Goal: Information Seeking & Learning: Learn about a topic

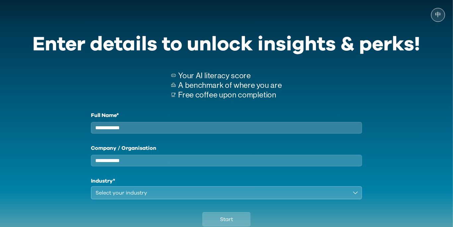
click at [341, 197] on div "Select your industry" at bounding box center [222, 193] width 253 height 8
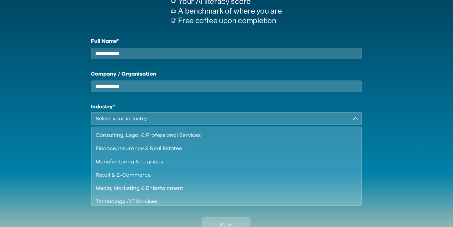
scroll to position [75, 0]
click at [319, 118] on button "Select your industry" at bounding box center [227, 118] width 272 height 13
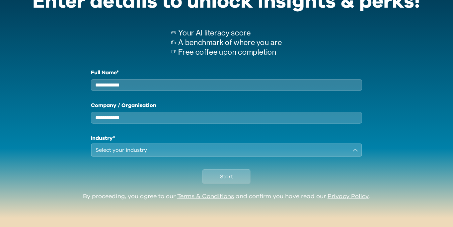
scroll to position [16, 0]
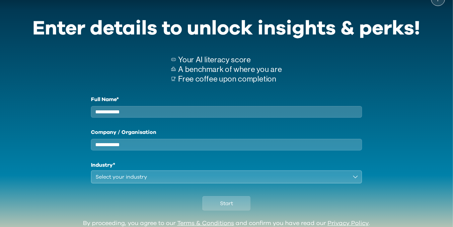
click at [336, 113] on input "Full Name*" at bounding box center [227, 112] width 272 height 12
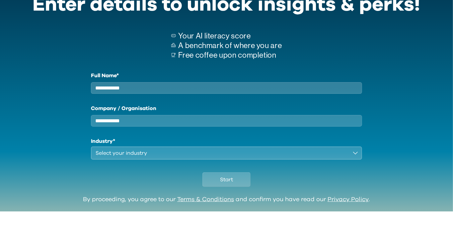
scroll to position [31, 0]
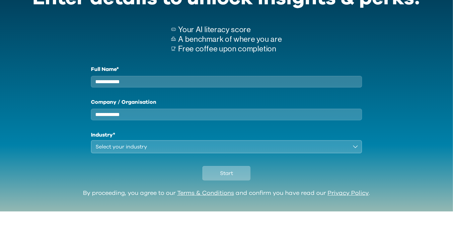
click at [237, 197] on button "Start" at bounding box center [227, 189] width 48 height 15
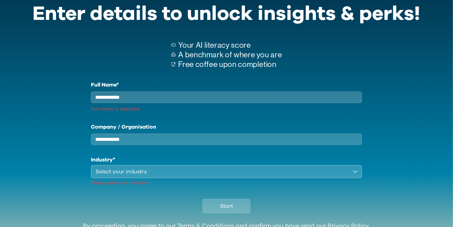
click at [230, 187] on p "Please select an industry" at bounding box center [227, 183] width 272 height 7
click at [235, 198] on div "Start" at bounding box center [227, 205] width 388 height 37
click at [240, 199] on div "Start" at bounding box center [227, 205] width 388 height 37
click at [240, 200] on div "Start" at bounding box center [227, 205] width 388 height 37
click at [238, 210] on button "Start" at bounding box center [227, 206] width 48 height 15
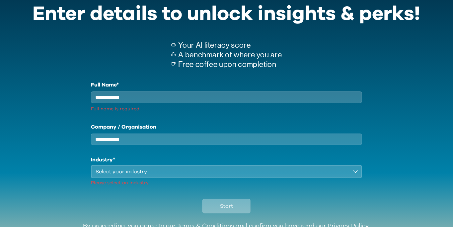
click at [240, 212] on button "Start" at bounding box center [227, 206] width 48 height 15
click at [240, 214] on button "Start" at bounding box center [227, 206] width 48 height 15
click at [241, 210] on button "Start" at bounding box center [227, 206] width 48 height 15
click at [238, 96] on input "Full Name*" at bounding box center [227, 98] width 272 height 12
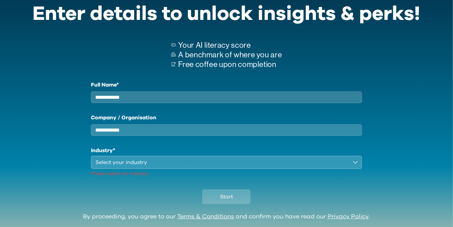
type input "*"
type input "******"
click at [178, 136] on input "Company / Organisation" at bounding box center [227, 131] width 272 height 12
click at [218, 167] on div "Select your industry" at bounding box center [222, 163] width 253 height 8
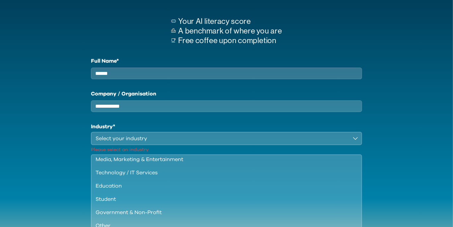
scroll to position [55, 0]
click at [107, 203] on div "Student" at bounding box center [223, 199] width 254 height 8
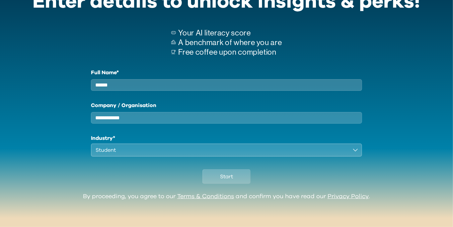
scroll to position [16, 0]
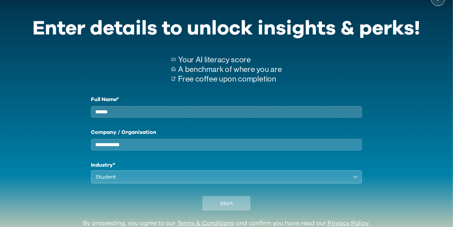
click at [234, 208] on button "Start" at bounding box center [227, 204] width 48 height 15
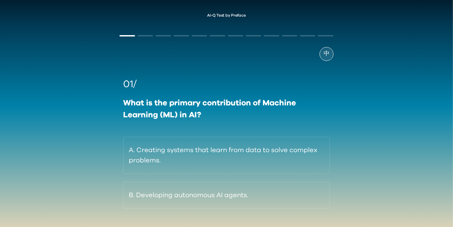
click at [328, 55] on span "中" at bounding box center [327, 53] width 6 height 9
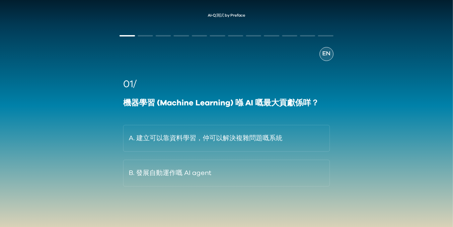
click at [333, 53] on div "EN" at bounding box center [327, 54] width 14 height 14
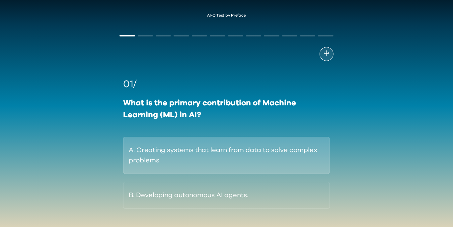
click at [318, 159] on button "A. Creating systems that learn from data to solve complex problems." at bounding box center [226, 155] width 207 height 37
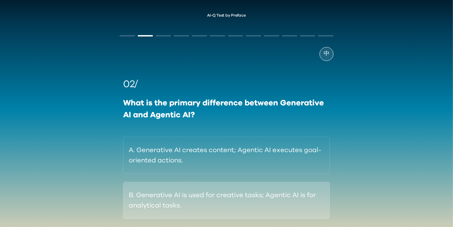
click at [315, 201] on button "B. Generative AI is used for creative tasks; Agentic AI is for analytical tasks." at bounding box center [226, 200] width 207 height 37
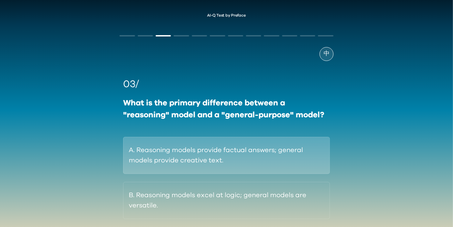
click at [284, 164] on button "A. Reasoning models provide factual answers; general models provide creative te…" at bounding box center [226, 155] width 207 height 37
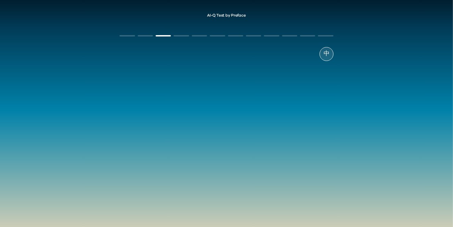
click at [323, 203] on div "03/ What is the primary difference between a "reasoning" model and a "general-p…" at bounding box center [227, 148] width 214 height 142
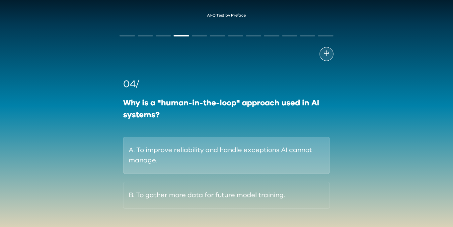
click at [301, 157] on button "A. To improve reliability and handle exceptions AI cannot manage." at bounding box center [226, 155] width 207 height 37
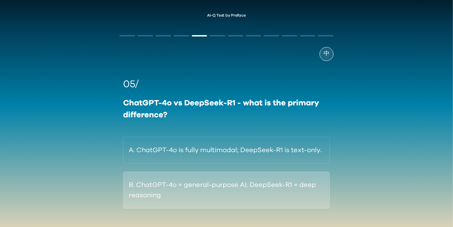
click at [293, 189] on button "B. ChatGPT-4o = general-purpose AI; DeepSeek-R1 = deep reasoning" at bounding box center [226, 190] width 207 height 37
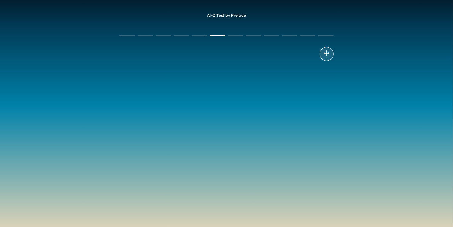
scroll to position [25, 0]
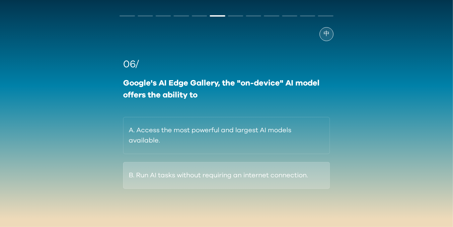
click at [309, 162] on button "B. Run AI tasks without requiring an internet connection." at bounding box center [226, 175] width 207 height 27
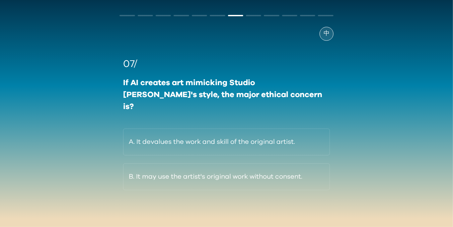
scroll to position [25, 0]
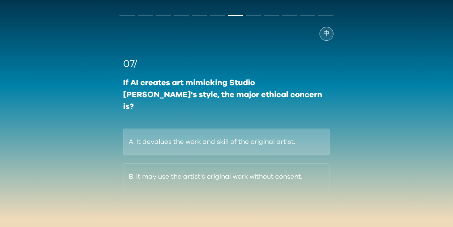
click at [284, 129] on button "A. It devalues the work and skill of the original artist." at bounding box center [226, 142] width 207 height 27
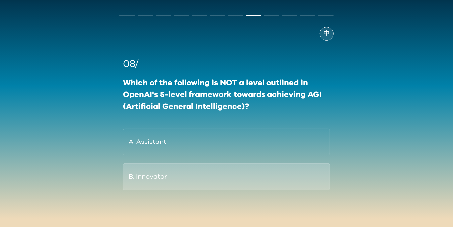
click at [314, 168] on button "B. Innovator" at bounding box center [226, 177] width 207 height 27
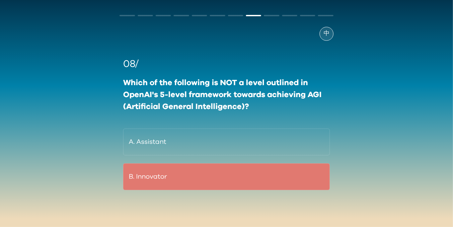
scroll to position [28, 0]
click at [311, 139] on div "08/ Which of the following is NOT a level outlined in OpenAI's 5-level framewor…" at bounding box center [227, 124] width 214 height 134
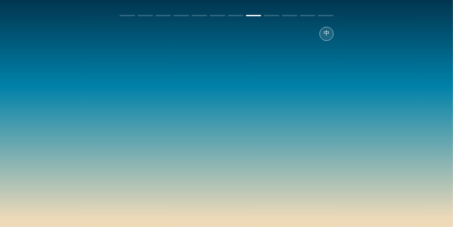
click at [310, 137] on div "08/ Which of the following is NOT a level outlined in OpenAI's 5-level framewor…" at bounding box center [227, 124] width 214 height 134
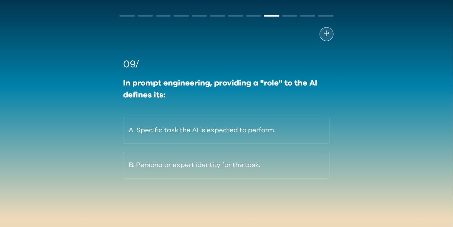
scroll to position [28, 0]
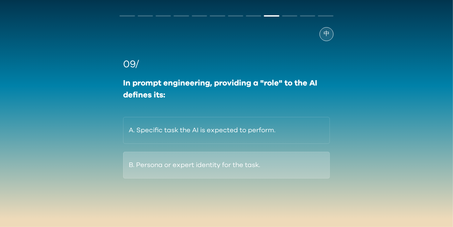
click at [316, 163] on button "B. Persona or expert identity for the task." at bounding box center [226, 165] width 207 height 27
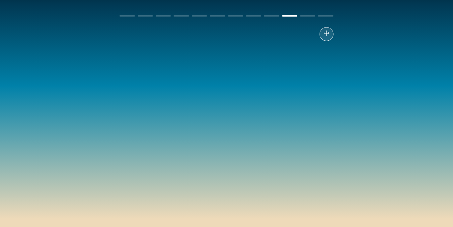
scroll to position [30, 0]
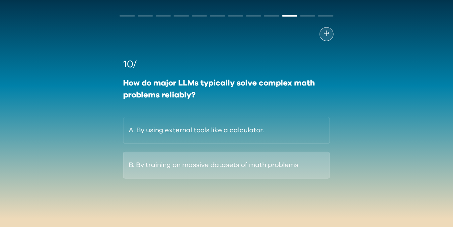
click at [318, 153] on button "B. By training on massive datasets of math problems." at bounding box center [226, 165] width 207 height 27
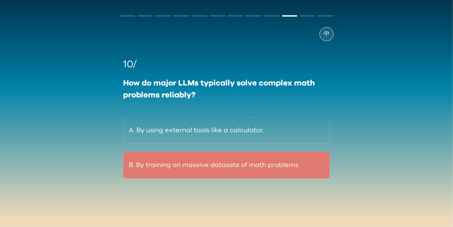
click at [313, 113] on div "10/ How do major LLMs typically solve complex math problems reliably? A. By usi…" at bounding box center [227, 118] width 214 height 122
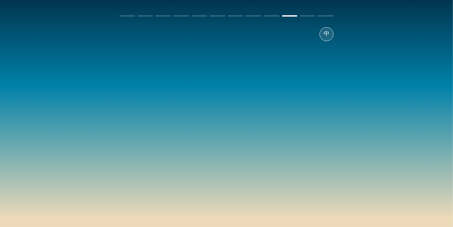
click at [308, 120] on div "10/ How do major LLMs typically solve complex math problems reliably? A. By usi…" at bounding box center [227, 118] width 214 height 122
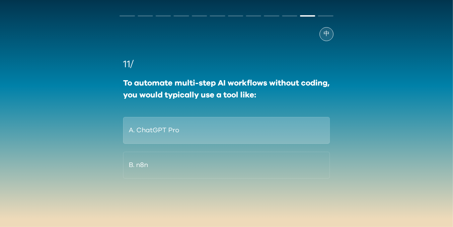
click at [316, 123] on button "A. ChatGPT Pro" at bounding box center [226, 130] width 207 height 27
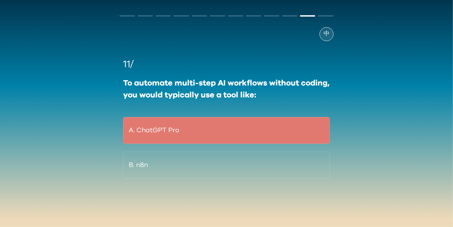
scroll to position [30, 0]
click at [319, 151] on div "11/ To automate multi-step AI workflows without coding, you would typically use…" at bounding box center [227, 118] width 214 height 122
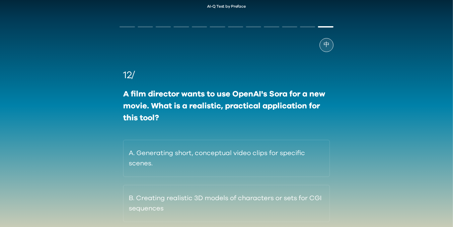
scroll to position [9, 0]
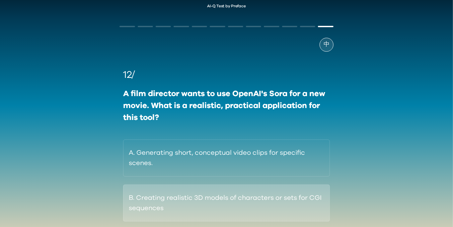
click at [306, 210] on button "B. Creating realistic 3D models of characters or sets for CGI sequences" at bounding box center [226, 203] width 207 height 37
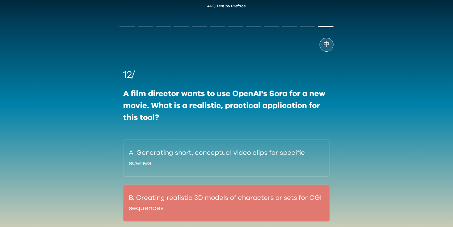
click at [296, 158] on div "12/ A film director wants to use OpenAI's Sora for a new movie. What is a reali…" at bounding box center [227, 145] width 214 height 154
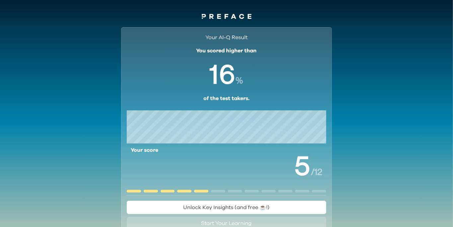
scroll to position [26, 0]
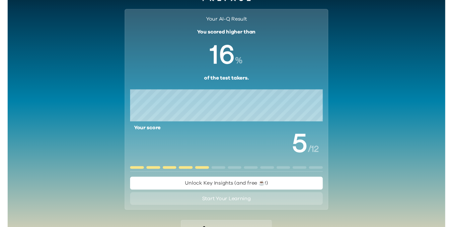
scroll to position [17, 0]
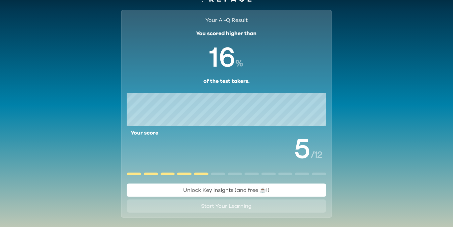
click at [299, 187] on button "Unlock Key Insights (and free ☕️!)" at bounding box center [227, 190] width 200 height 13
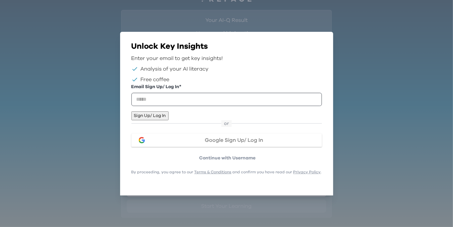
click at [293, 162] on p "Continue with Username" at bounding box center [227, 158] width 189 height 7
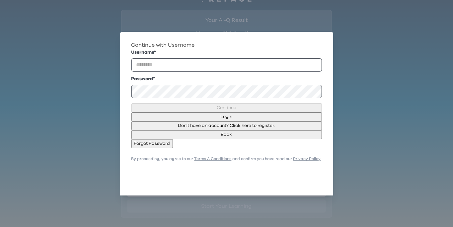
click at [321, 49] on button "Close" at bounding box center [318, 44] width 5 height 9
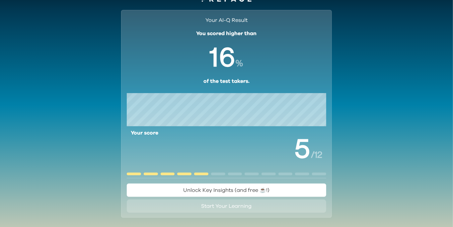
click at [312, 208] on button "Start Your Learning" at bounding box center [227, 206] width 200 height 13
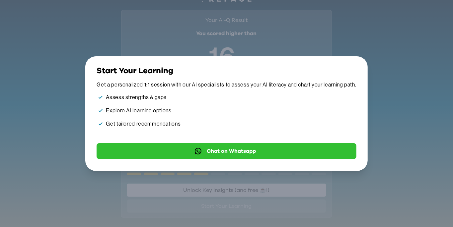
click at [353, 70] on icon "button" at bounding box center [353, 70] width 0 height 0
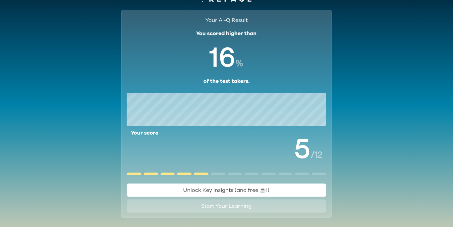
click at [295, 184] on button "Unlock Key Insights (and free ☕️!)" at bounding box center [227, 190] width 200 height 13
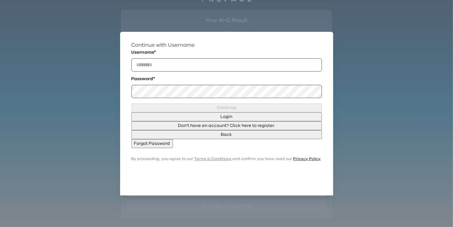
click at [293, 161] on link "Privacy Policy" at bounding box center [307, 159] width 28 height 4
click at [319, 45] on icon "button" at bounding box center [319, 45] width 0 height 0
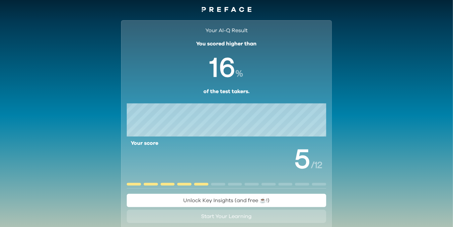
scroll to position [5, 0]
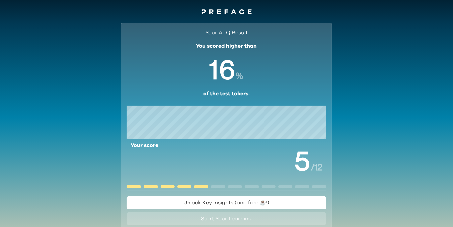
click at [421, 159] on div "Your AI-Q Result You scored higher than % of the test takers. Your score / 12 U…" at bounding box center [226, 149] width 453 height 265
click at [283, 222] on button "Start Your Learning" at bounding box center [227, 218] width 200 height 13
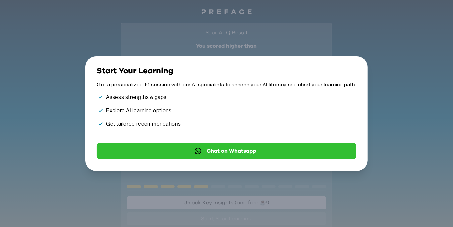
click at [353, 73] on button "Close" at bounding box center [353, 68] width 5 height 9
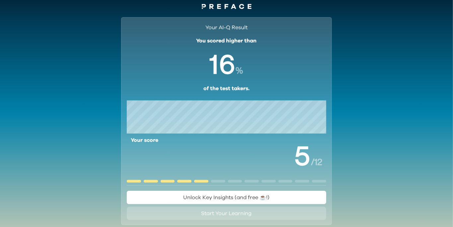
scroll to position [0, 0]
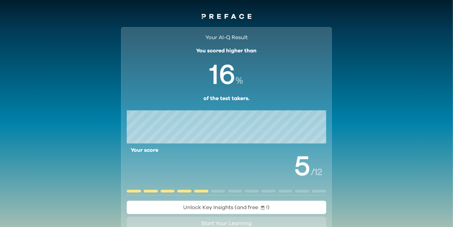
scroll to position [26, 0]
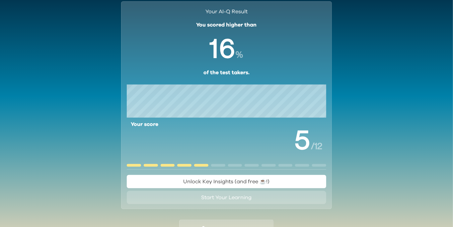
click at [313, 180] on button "Unlock Key Insights (and free ☕️!)" at bounding box center [227, 181] width 200 height 13
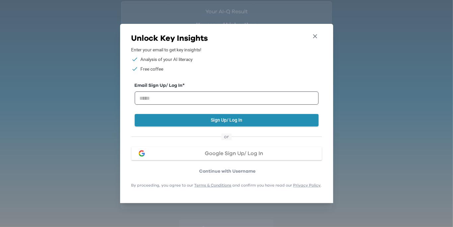
click at [321, 43] on button "Close" at bounding box center [315, 37] width 12 height 11
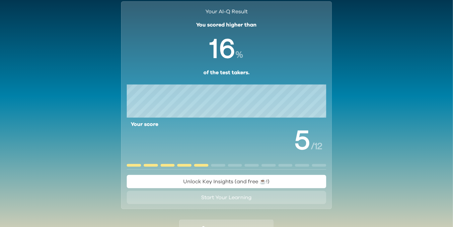
click at [287, 201] on button "Start Your Learning" at bounding box center [227, 197] width 200 height 13
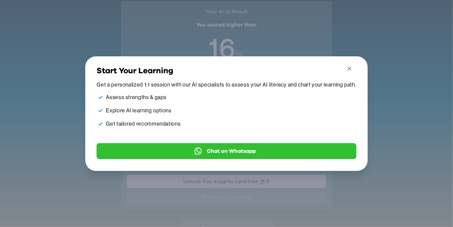
click at [353, 76] on button "Close" at bounding box center [350, 69] width 12 height 11
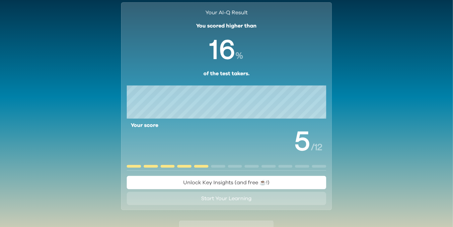
scroll to position [0, 0]
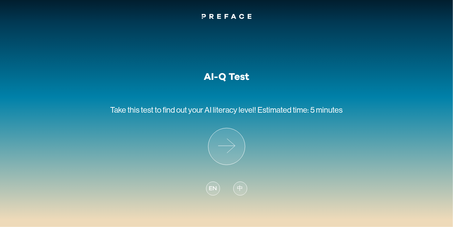
click at [207, 192] on div "EN" at bounding box center [213, 189] width 14 height 14
click at [217, 195] on div "EN" at bounding box center [213, 189] width 14 height 14
click at [235, 148] on icon at bounding box center [226, 146] width 37 height 37
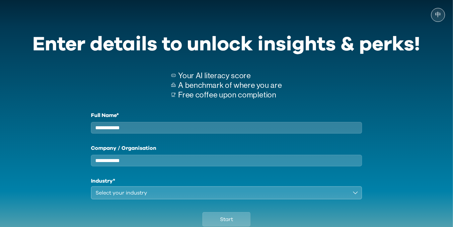
click at [314, 128] on input "Full Name*" at bounding box center [227, 128] width 272 height 12
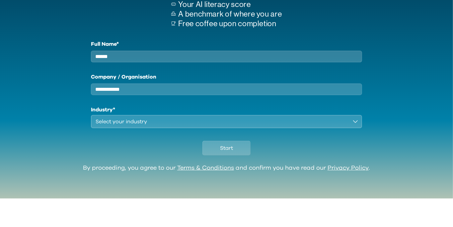
scroll to position [48, 0]
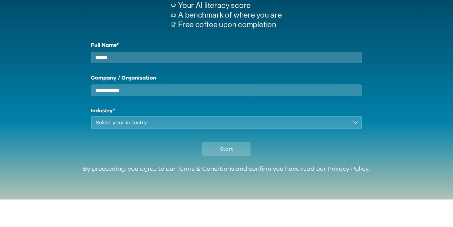
type input "******"
click at [307, 146] on button "Select your industry" at bounding box center [227, 150] width 272 height 13
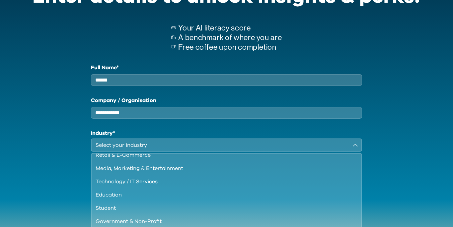
scroll to position [57, 0]
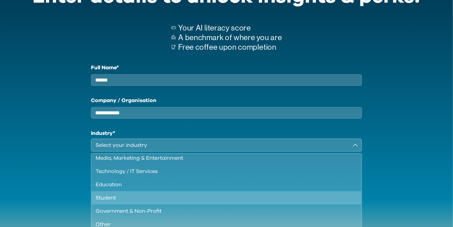
click at [146, 199] on li "Student" at bounding box center [227, 198] width 270 height 13
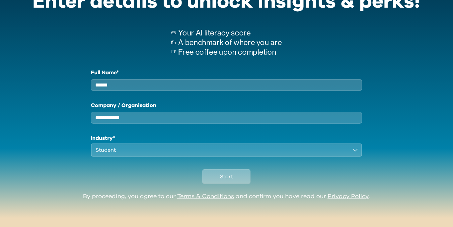
click at [248, 180] on button "Start" at bounding box center [227, 177] width 48 height 15
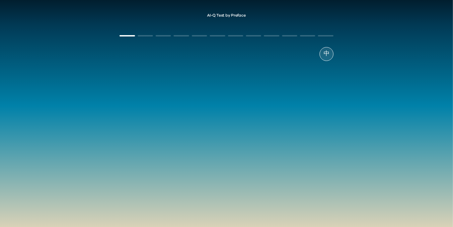
click at [451, 141] on div "AI-Q Test by Preface 中" at bounding box center [226, 127] width 453 height 241
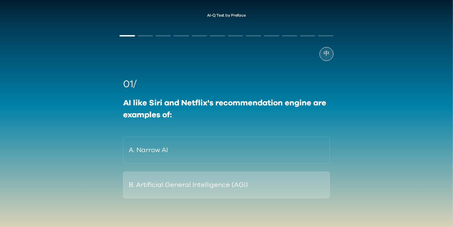
click at [137, 181] on button "B. Artificial General Intelligence (AGI)" at bounding box center [226, 185] width 207 height 27
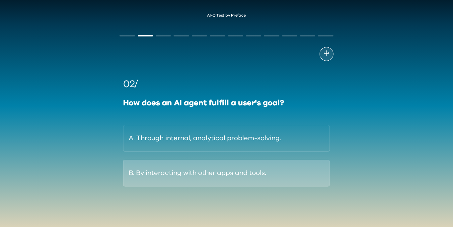
click at [311, 175] on button "B. By interacting with other apps and tools." at bounding box center [226, 173] width 207 height 27
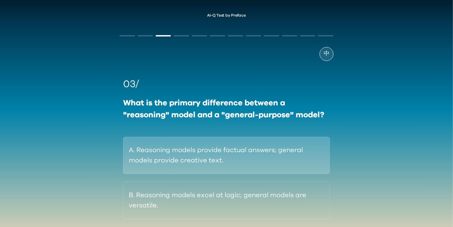
click at [312, 151] on button "A. Reasoning models provide factual answers; general models provide creative te…" at bounding box center [226, 155] width 207 height 37
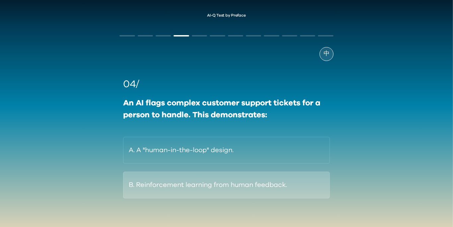
click at [153, 191] on button "B. Reinforcement learning from human feedback." at bounding box center [226, 185] width 207 height 27
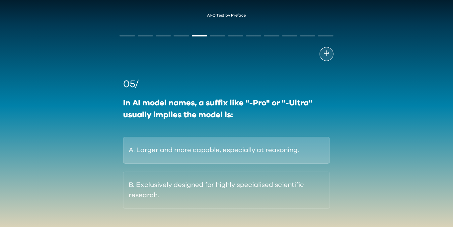
click at [314, 145] on button "A. Larger and more capable, especially at reasoning." at bounding box center [226, 150] width 207 height 27
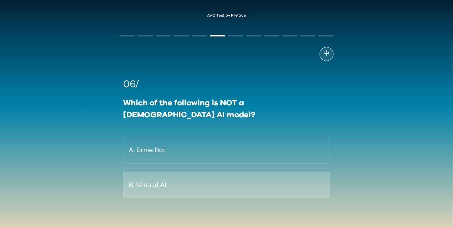
click at [293, 172] on button "B. Mistral AI" at bounding box center [226, 185] width 207 height 27
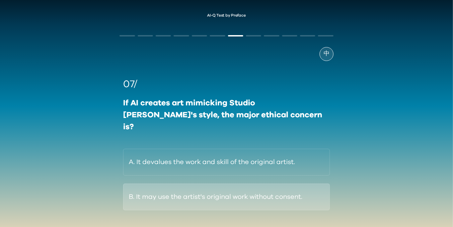
click at [310, 190] on button "B. It may use the artist's original work without consent." at bounding box center [226, 197] width 207 height 27
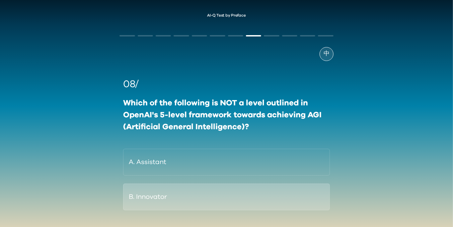
click at [306, 195] on button "B. Innovator" at bounding box center [226, 197] width 207 height 27
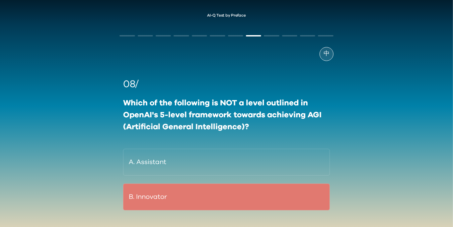
click at [322, 165] on div "08/ Which of the following is NOT a level outlined in OpenAI's 5-level framewor…" at bounding box center [227, 144] width 214 height 134
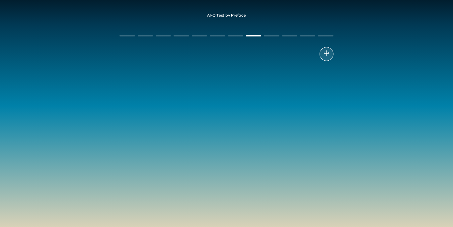
click at [320, 166] on div "08/ Which of the following is NOT a level outlined in OpenAI's 5-level framewor…" at bounding box center [227, 144] width 214 height 134
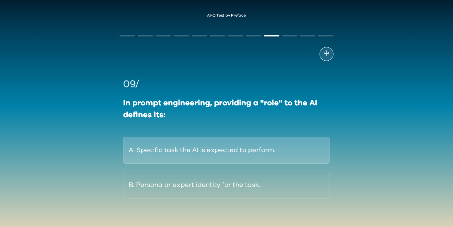
click at [317, 148] on button "A. Specific task the AI is expected to perform." at bounding box center [226, 150] width 207 height 27
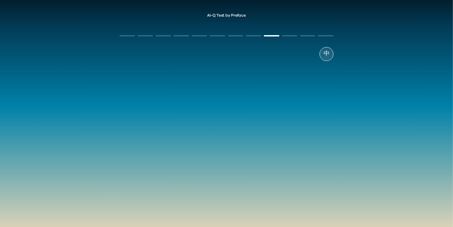
click at [321, 185] on div "09/ In prompt engineering, providing a "role" to the AI defines its: A. Specifi…" at bounding box center [227, 138] width 214 height 122
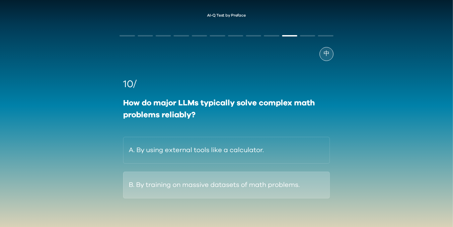
click at [320, 189] on button "B. By training on massive datasets of math problems." at bounding box center [226, 185] width 207 height 27
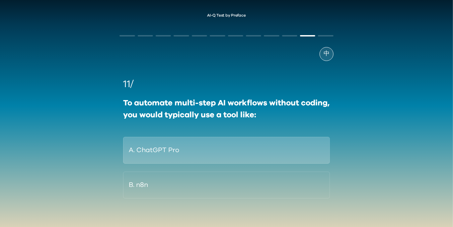
click at [304, 148] on button "A. ChatGPT Pro" at bounding box center [226, 150] width 207 height 27
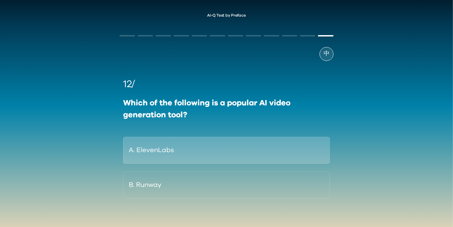
click at [308, 152] on button "A. ElevenLabs" at bounding box center [226, 150] width 207 height 27
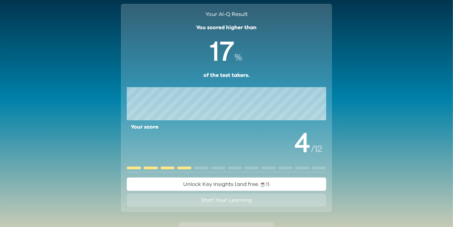
scroll to position [24, 0]
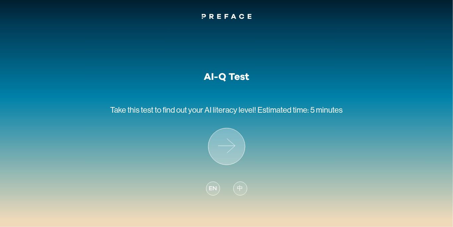
click at [231, 151] on icon at bounding box center [226, 146] width 37 height 37
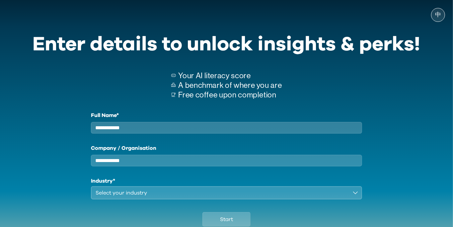
click at [324, 125] on input "Full Name*" at bounding box center [227, 128] width 272 height 12
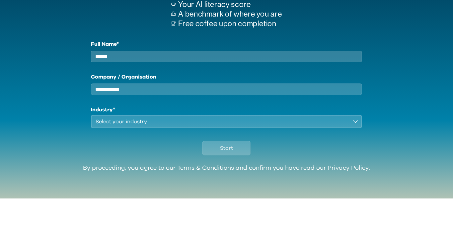
type input "******"
click at [101, 151] on div "Select your industry" at bounding box center [222, 150] width 253 height 8
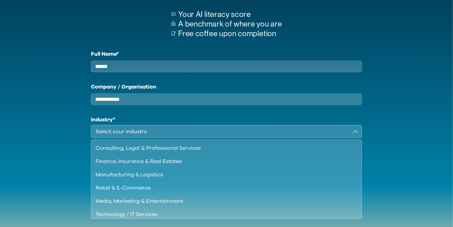
scroll to position [63, 0]
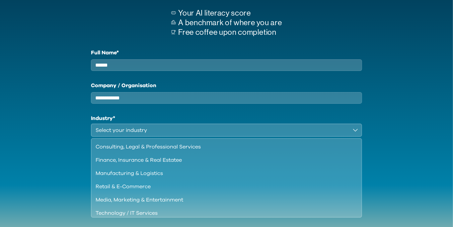
click at [99, 164] on div "Finance, Insurance & Real Estatee" at bounding box center [223, 160] width 254 height 8
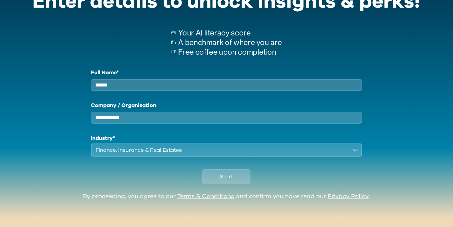
scroll to position [16, 0]
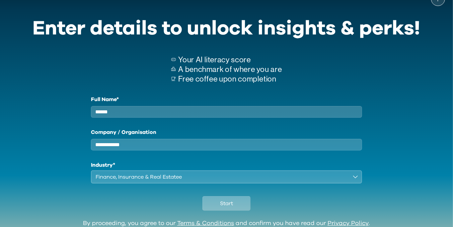
click at [249, 211] on button "Start" at bounding box center [227, 204] width 48 height 15
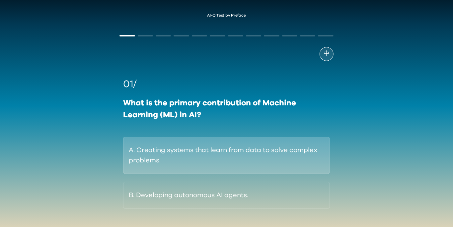
click at [299, 153] on button "A. Creating systems that learn from data to solve complex problems." at bounding box center [226, 155] width 207 height 37
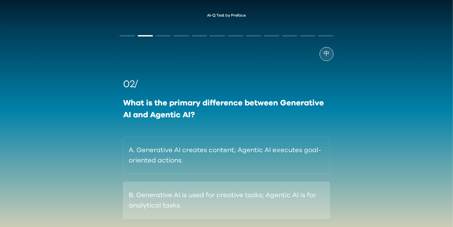
click at [288, 210] on button "B. Generative AI is used for creative tasks; Agentic AI is for analytical tasks." at bounding box center [226, 200] width 207 height 37
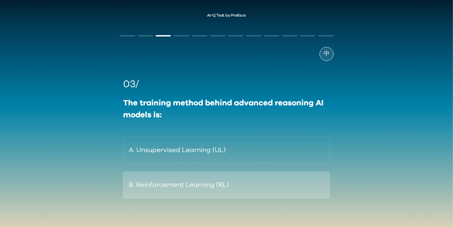
click at [271, 184] on button "B. Reinforcement Learning (RL)" at bounding box center [226, 185] width 207 height 27
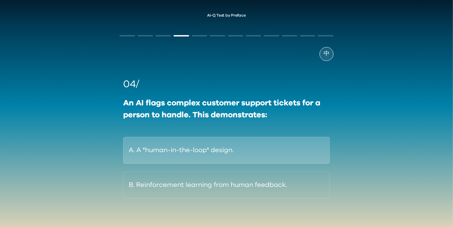
click at [303, 157] on button "A. A "human-in-the-loop" design." at bounding box center [226, 150] width 207 height 27
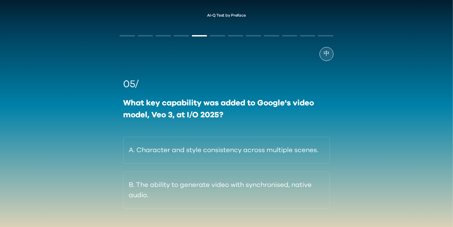
scroll to position [20, 0]
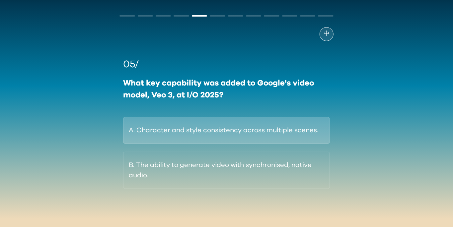
click at [321, 127] on button "A. Character and style consistency across multiple scenes." at bounding box center [226, 130] width 207 height 27
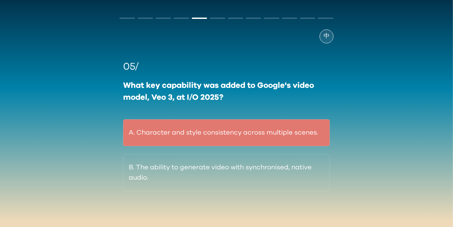
scroll to position [0, 0]
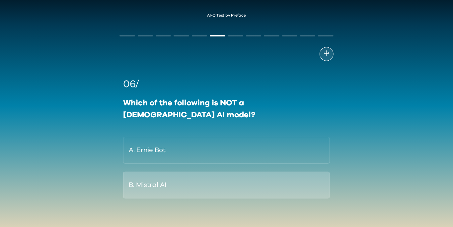
click at [285, 173] on button "B. Mistral AI" at bounding box center [226, 185] width 207 height 27
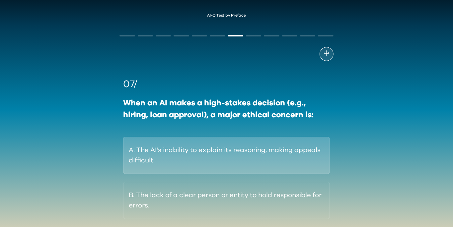
click at [281, 145] on button "A. The AI's inability to explain its reasoning, making appeals difficult." at bounding box center [226, 155] width 207 height 37
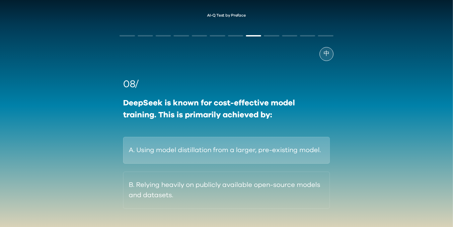
click at [308, 149] on button "A. Using model distillation from a larger, pre-existing model." at bounding box center [226, 150] width 207 height 27
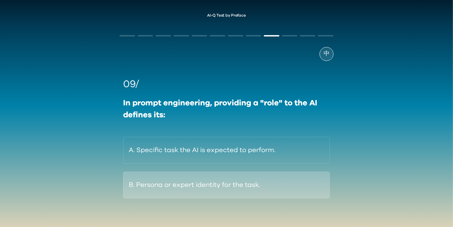
click at [227, 184] on button "B. Persona or expert identity for the task." at bounding box center [226, 185] width 207 height 27
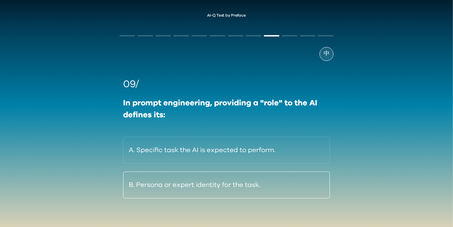
click at [226, 188] on button "B. Persona or expert identity for the task." at bounding box center [226, 185] width 207 height 27
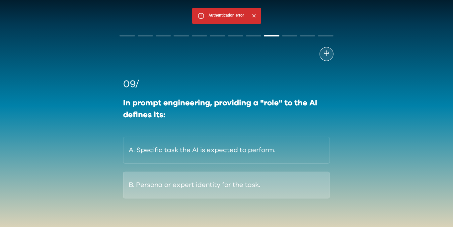
click at [304, 192] on button "B. Persona or expert identity for the task." at bounding box center [226, 185] width 207 height 27
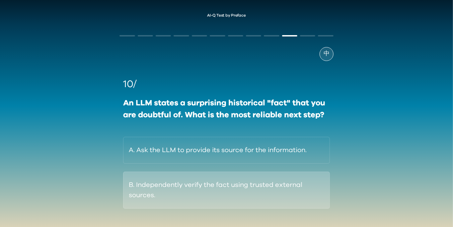
click at [310, 184] on button "B. Independently verify the fact using trusted external sources." at bounding box center [226, 190] width 207 height 37
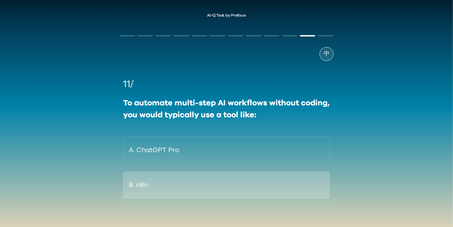
click at [251, 176] on button "B. n8n" at bounding box center [226, 185] width 207 height 27
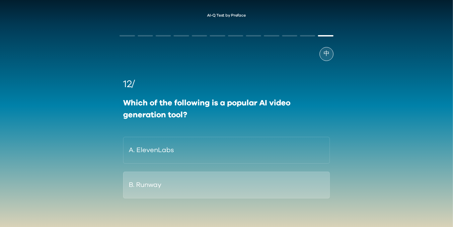
click at [293, 192] on button "B. Runway" at bounding box center [226, 185] width 207 height 27
